Goal: Transaction & Acquisition: Purchase product/service

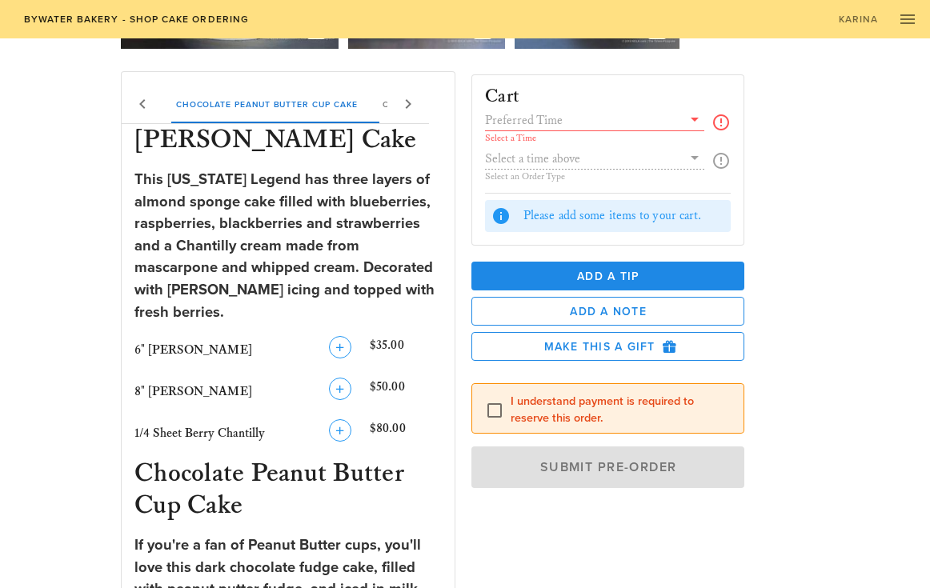
scroll to position [267, 0]
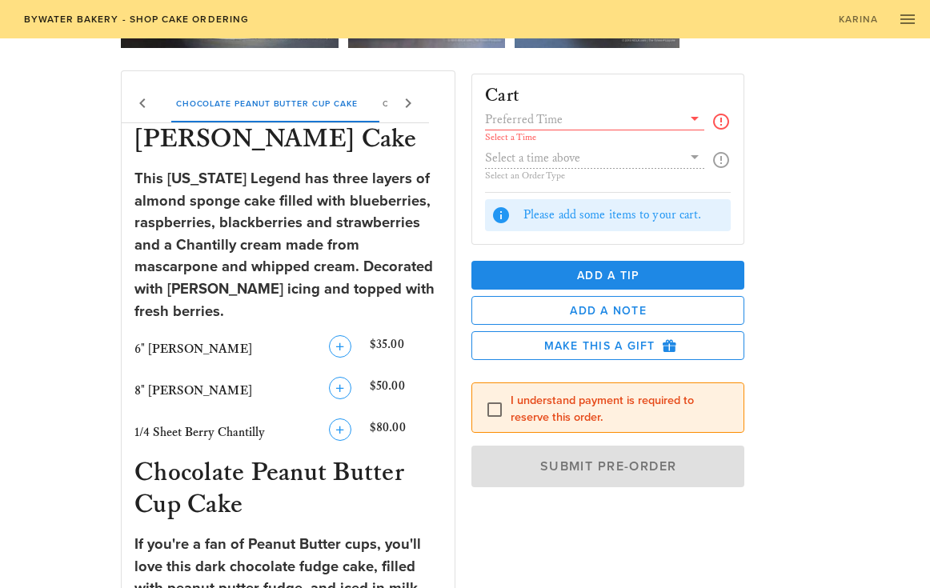
click at [527, 121] on input "text" at bounding box center [583, 119] width 197 height 21
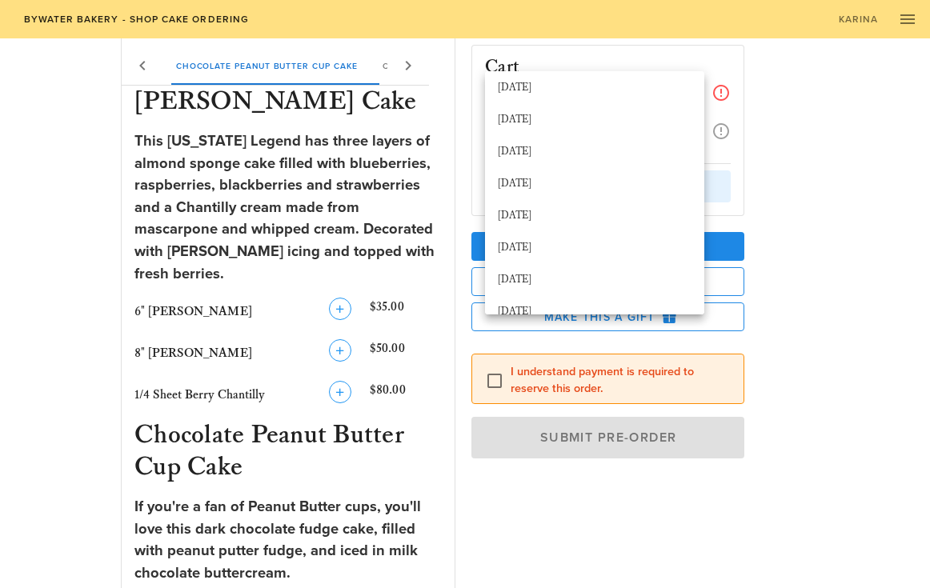
scroll to position [634, 0]
click at [793, 154] on div "Cart Select a Time Select an Order Type Please add some items to your cart. Add…" at bounding box center [637, 302] width 350 height 540
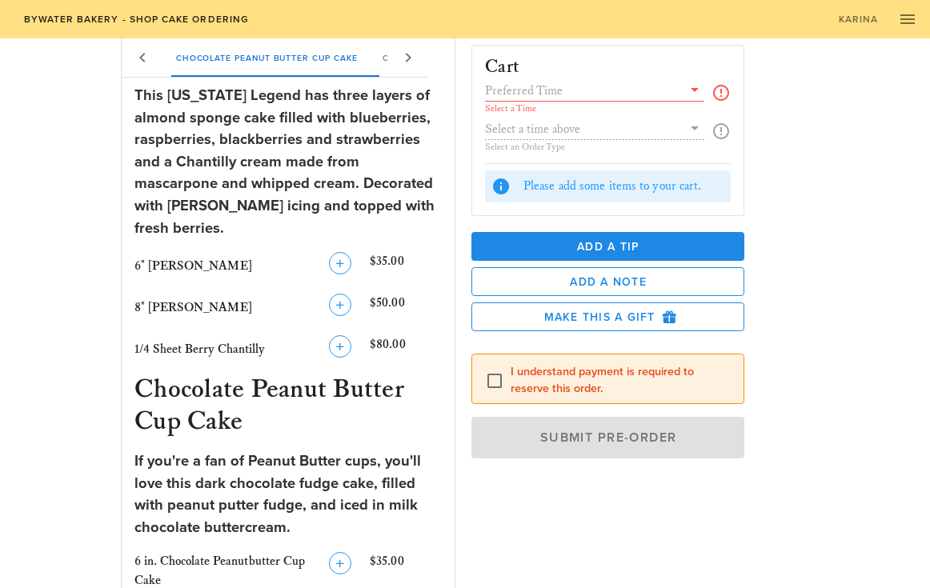
scroll to position [350, 0]
click at [342, 254] on icon "button" at bounding box center [339, 263] width 19 height 19
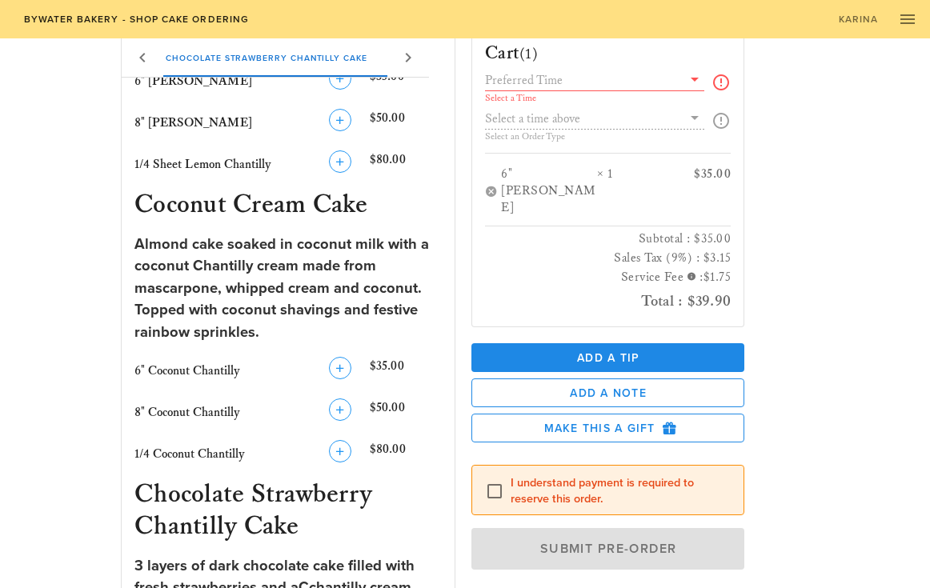
scroll to position [1725, 0]
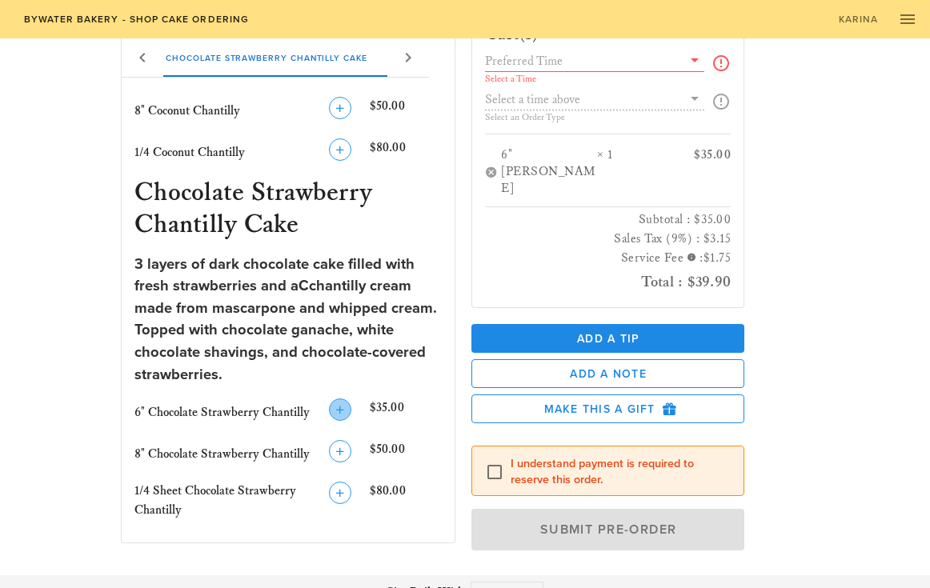
click at [336, 400] on icon "button" at bounding box center [339, 409] width 19 height 19
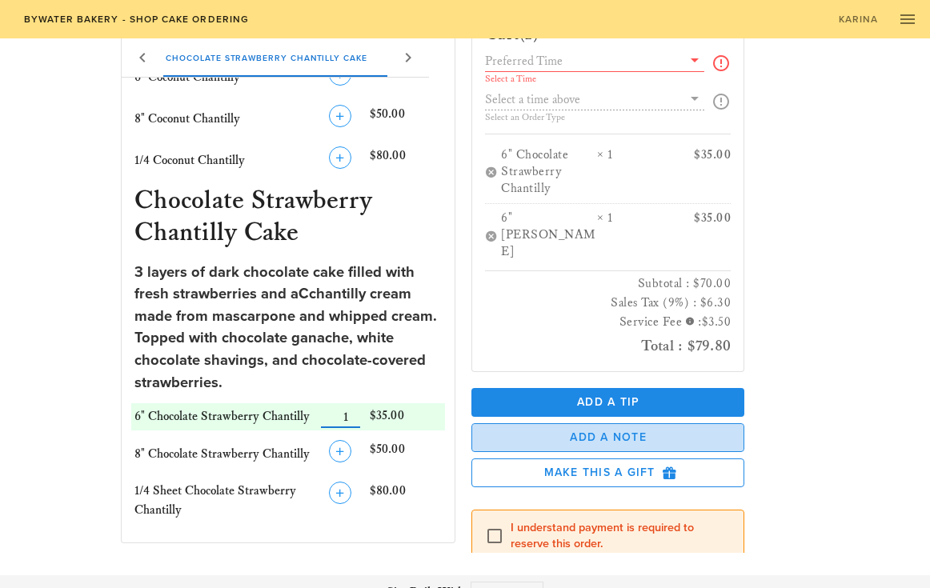
click at [567, 430] on span "Add a Note" at bounding box center [608, 437] width 246 height 14
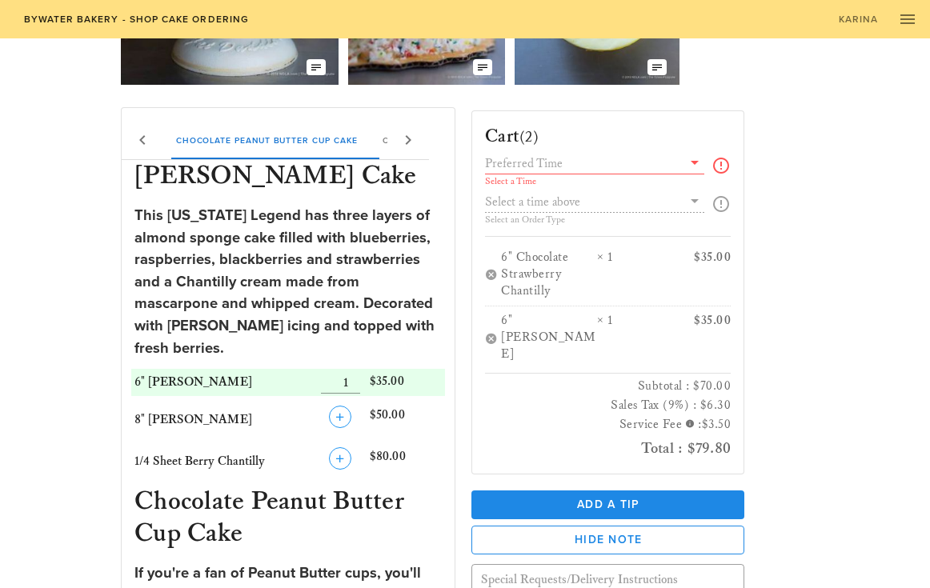
scroll to position [247, 0]
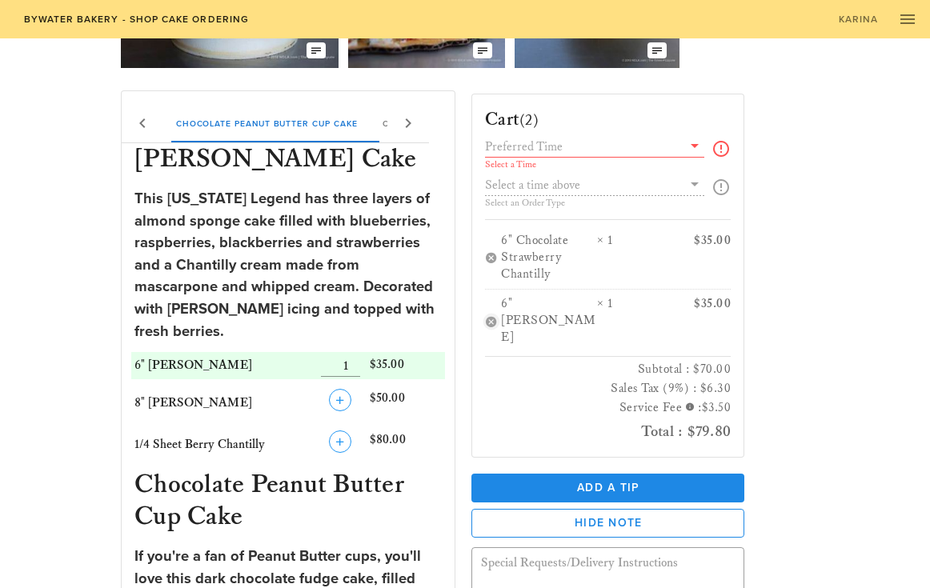
click at [487, 315] on button "button" at bounding box center [491, 321] width 13 height 13
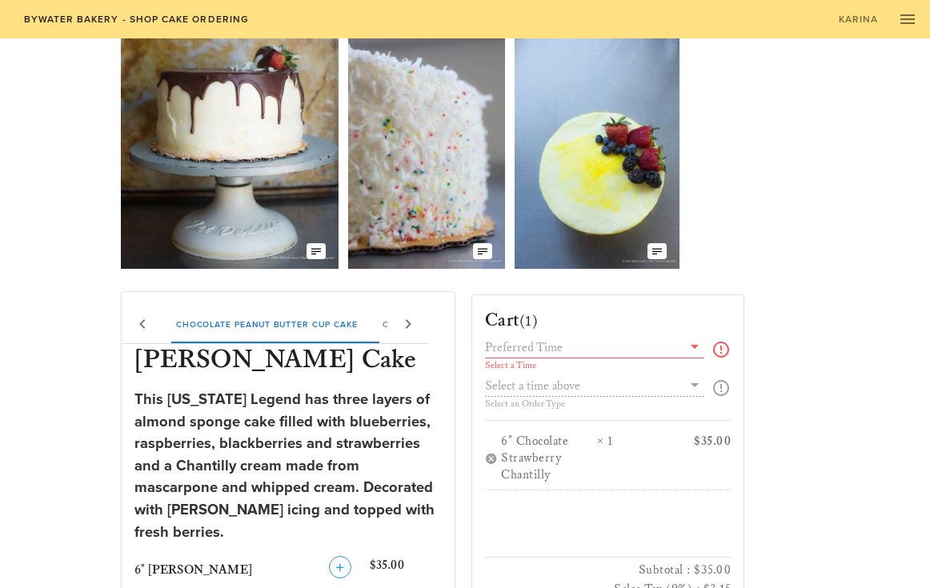
scroll to position [0, 0]
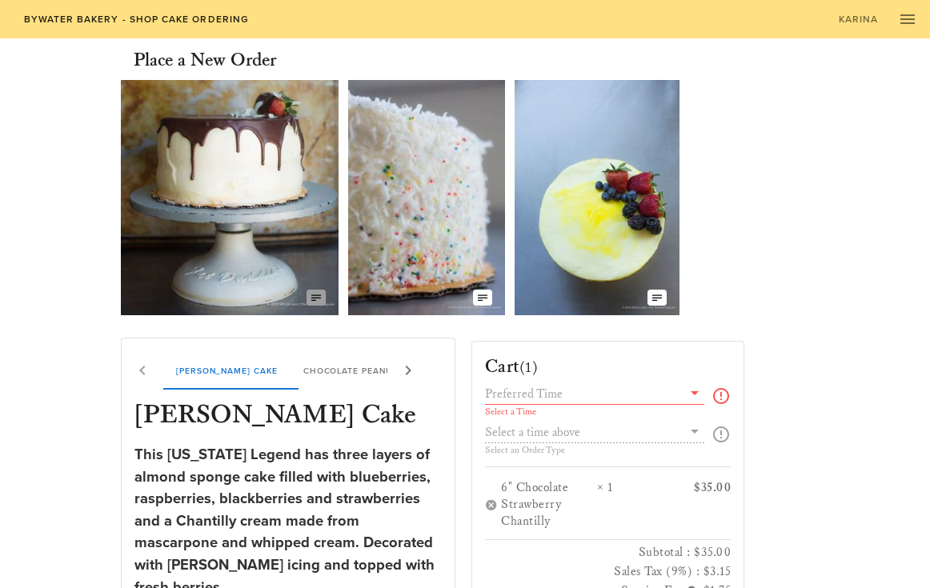
click at [319, 296] on icon "button" at bounding box center [316, 297] width 13 height 13
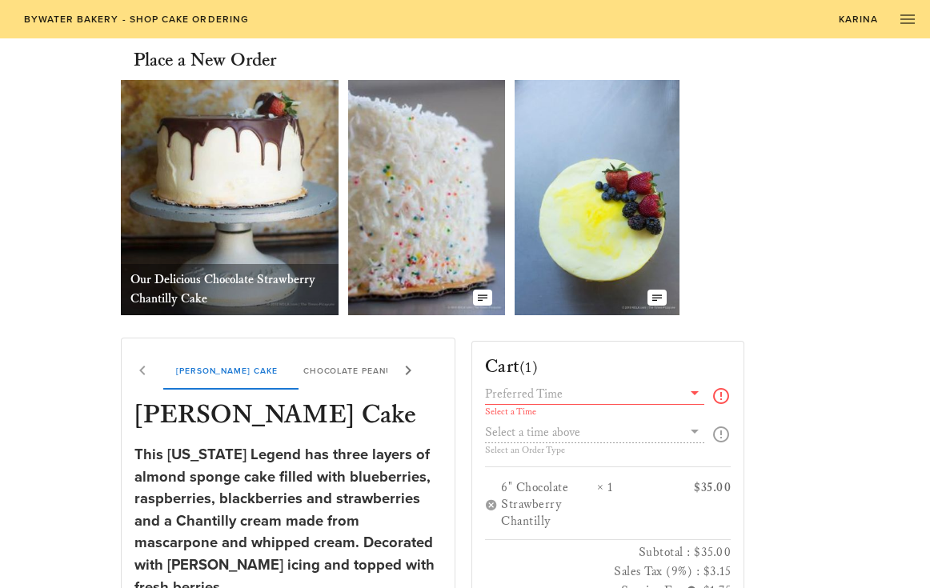
click at [846, 19] on span "Karina" at bounding box center [858, 19] width 41 height 11
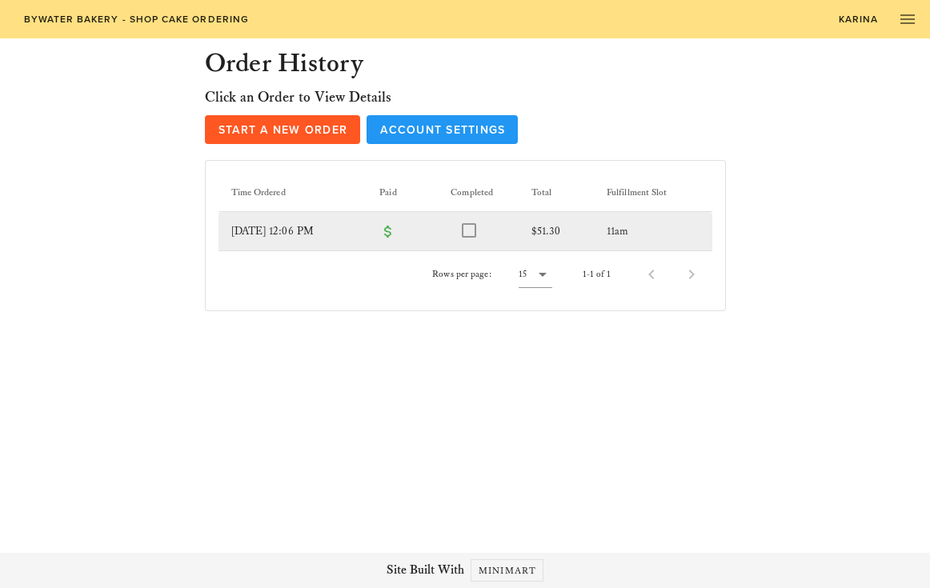
click at [318, 226] on td "[DATE] 12:06 PM" at bounding box center [292, 231] width 149 height 38
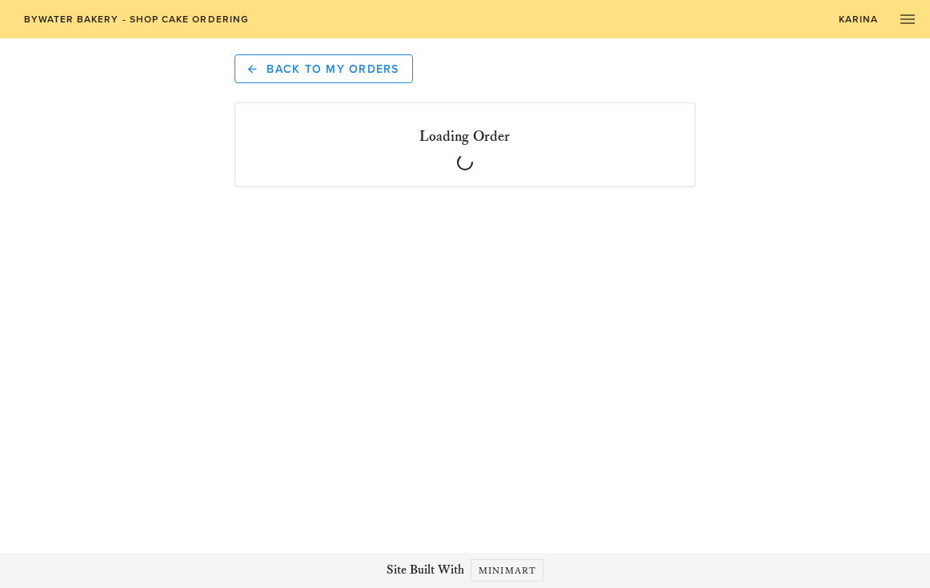
click at [318, 225] on main "Back to My Orders Loading Order" at bounding box center [465, 119] width 930 height 238
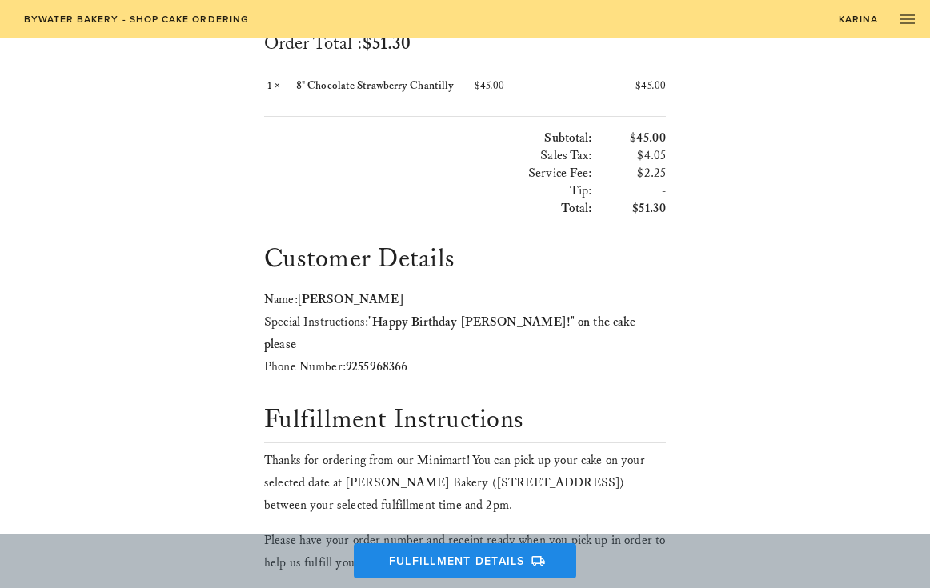
scroll to position [295, 0]
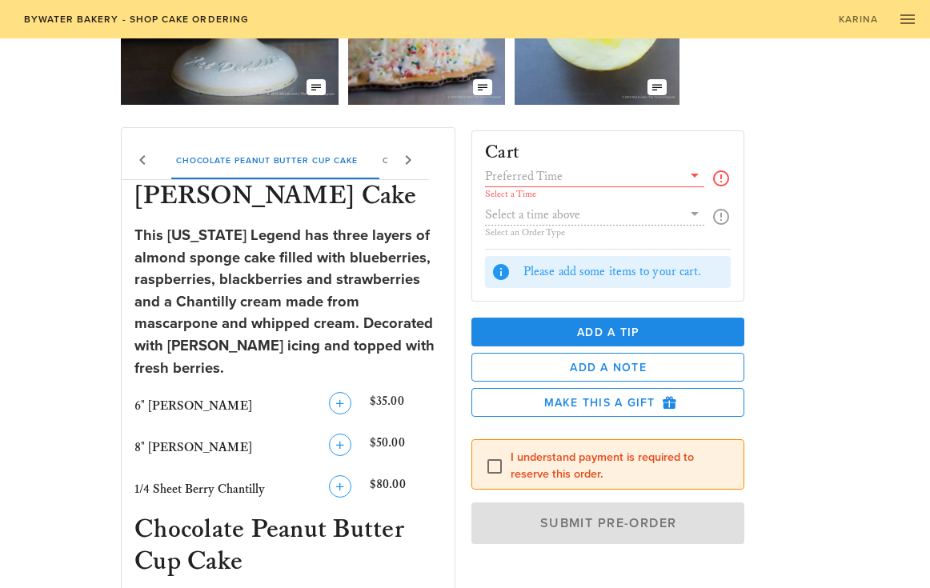
scroll to position [211, 0]
